Goal: Find contact information: Find contact information

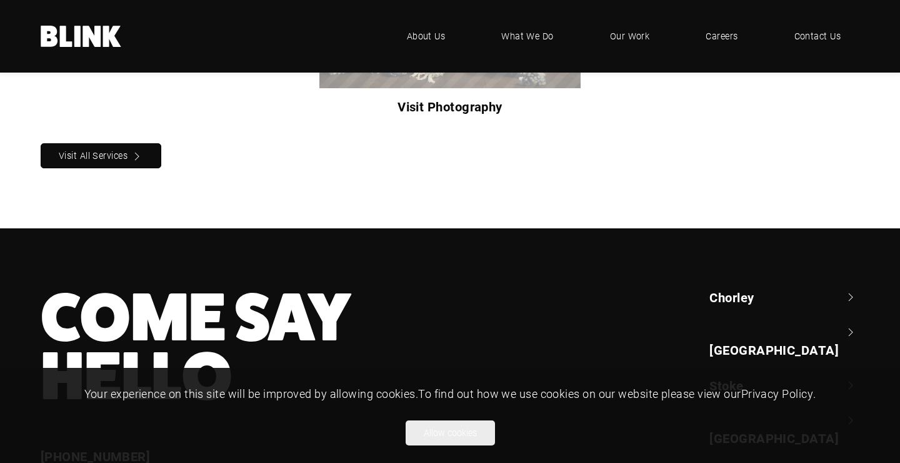
scroll to position [1319, 0]
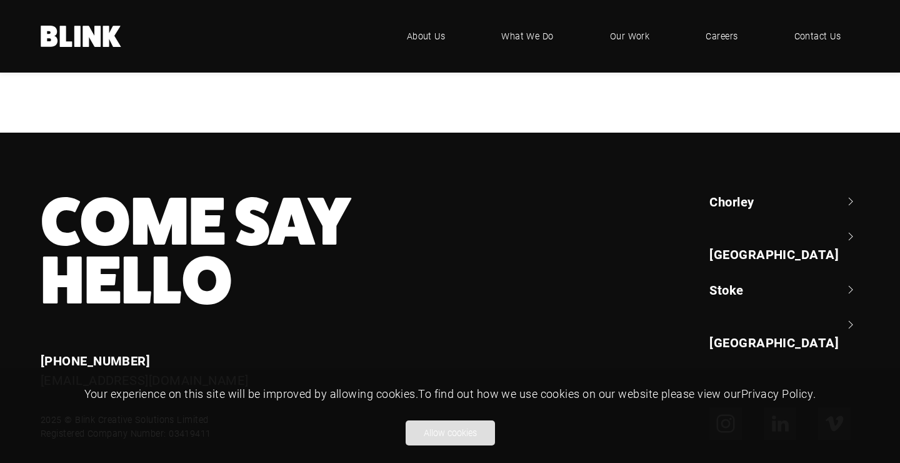
click at [475, 438] on button "Allow cookies" at bounding box center [450, 432] width 89 height 25
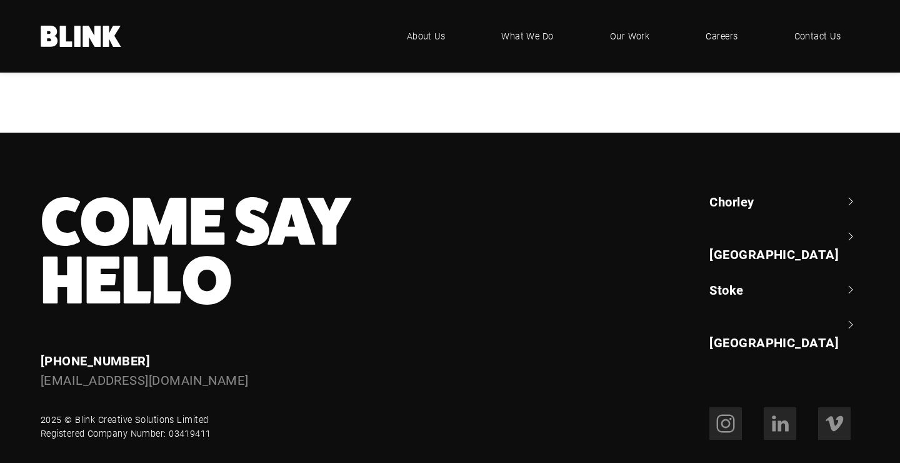
click at [743, 228] on link "[GEOGRAPHIC_DATA]" at bounding box center [785, 246] width 150 height 36
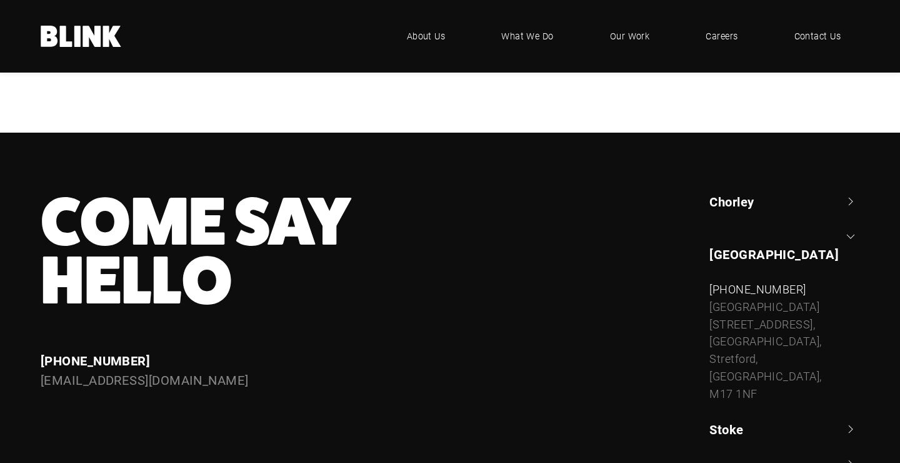
click at [733, 320] on div "[STREET_ADDRESS]" at bounding box center [785, 350] width 150 height 104
copy ul "M17 1NF"
